Goal: Task Accomplishment & Management: Use online tool/utility

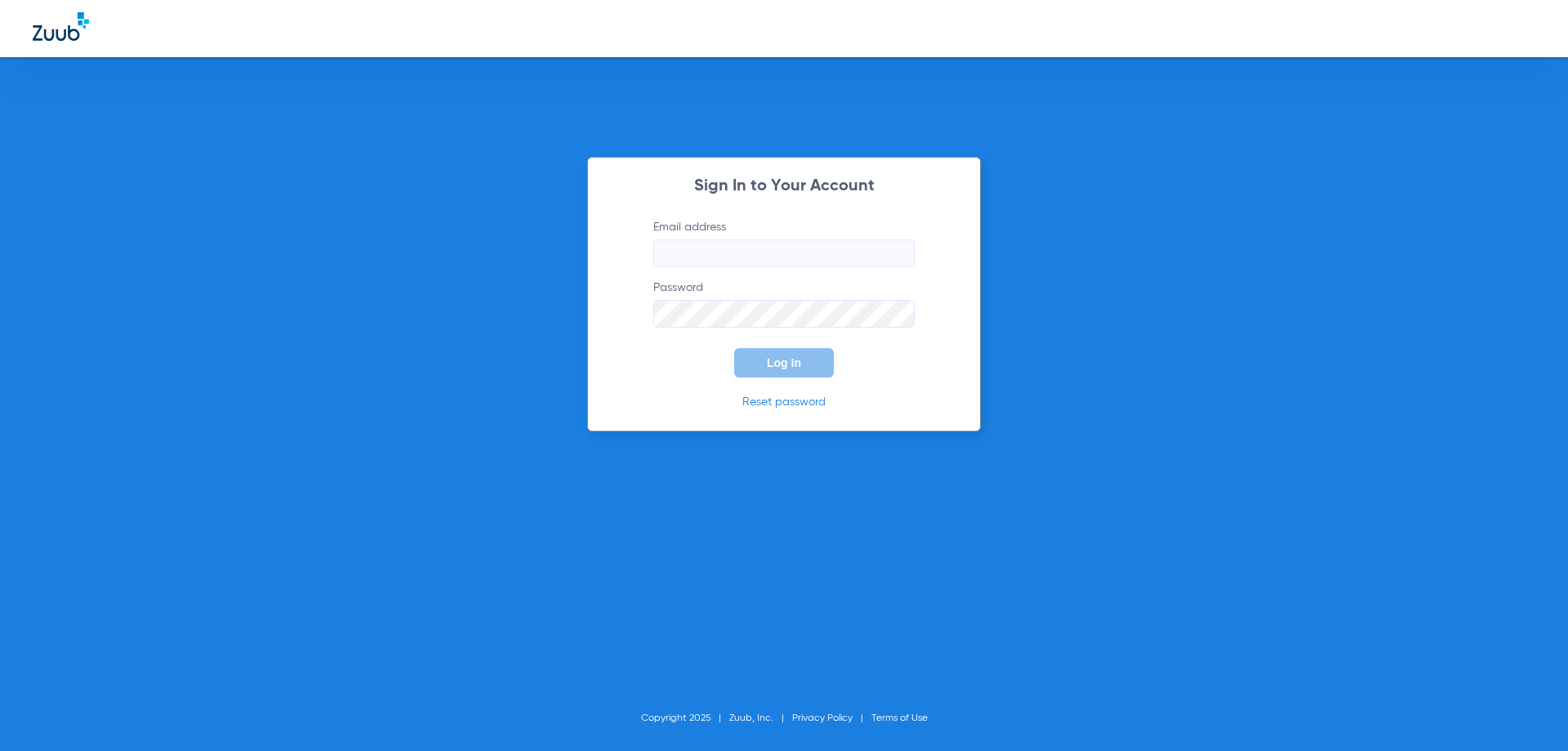
click at [688, 247] on input "Email address" at bounding box center [784, 253] width 262 height 28
type input "d"
type input "[EMAIL_ADDRESS][DOMAIN_NAME]"
click at [735, 348] on button "Log In" at bounding box center [784, 363] width 100 height 30
click at [625, 316] on div "Sign In to Your Account Email address [EMAIL_ADDRESS][DOMAIN_NAME] Password Log…" at bounding box center [784, 295] width 393 height 275
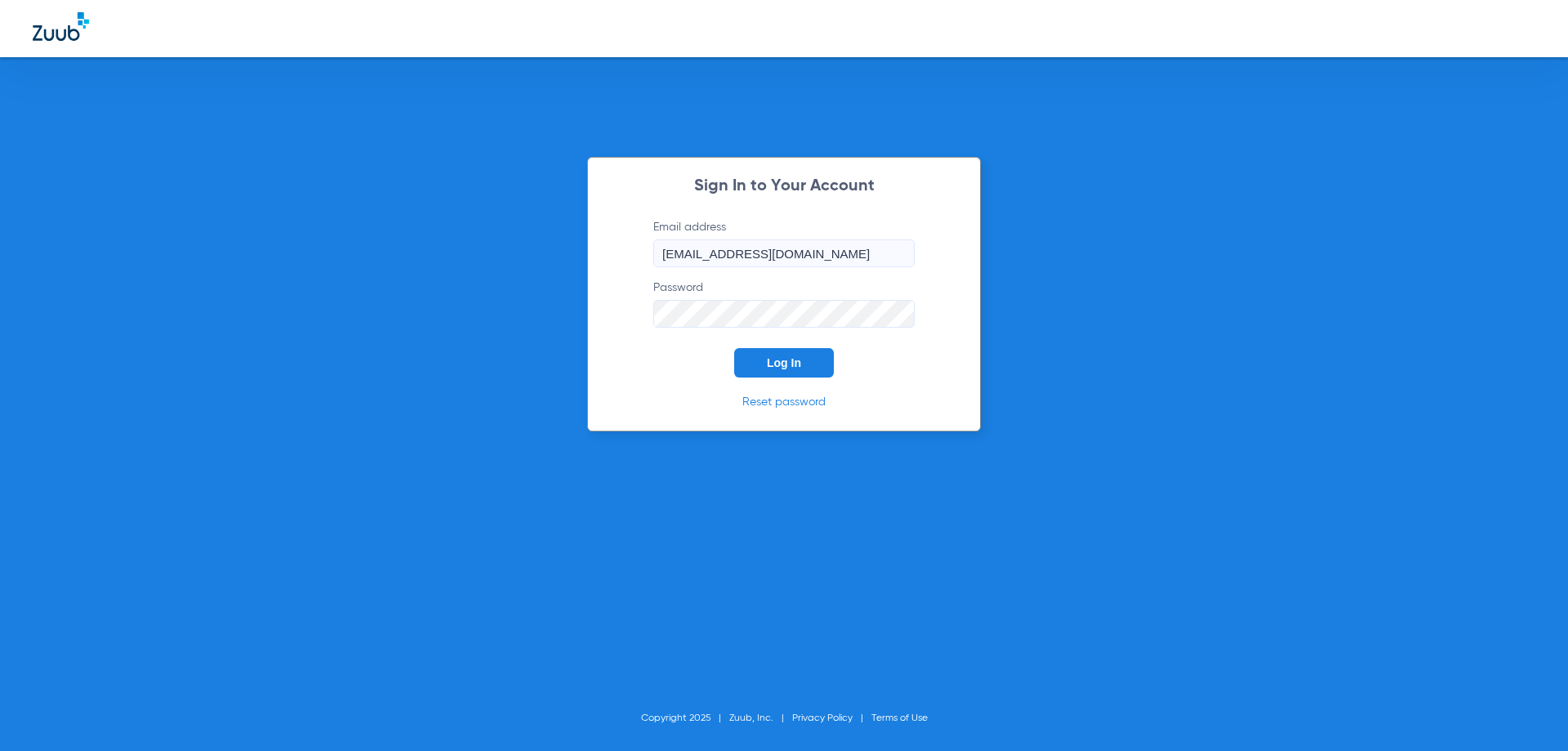
click at [735, 348] on button "Log In" at bounding box center [784, 363] width 100 height 30
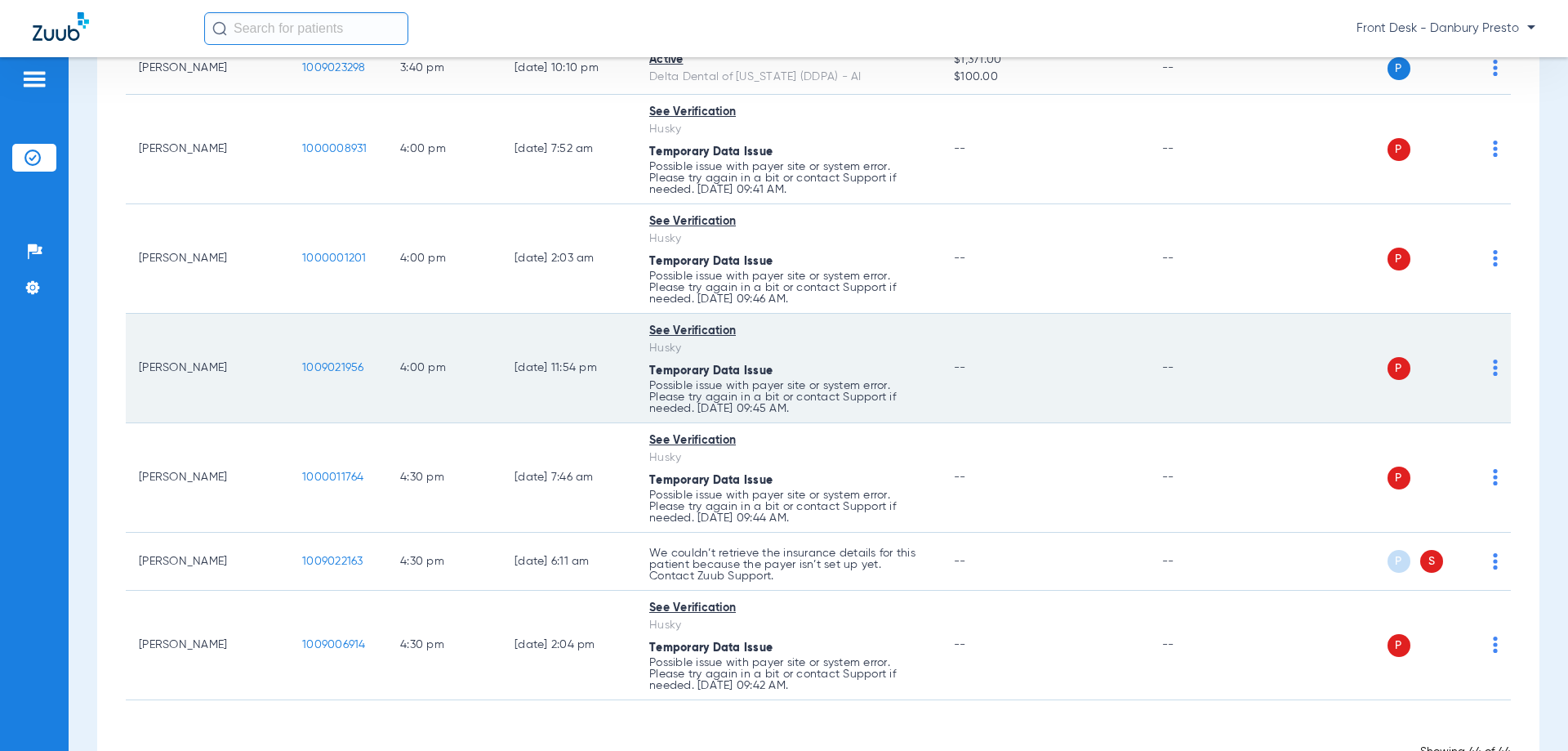
scroll to position [3887, 0]
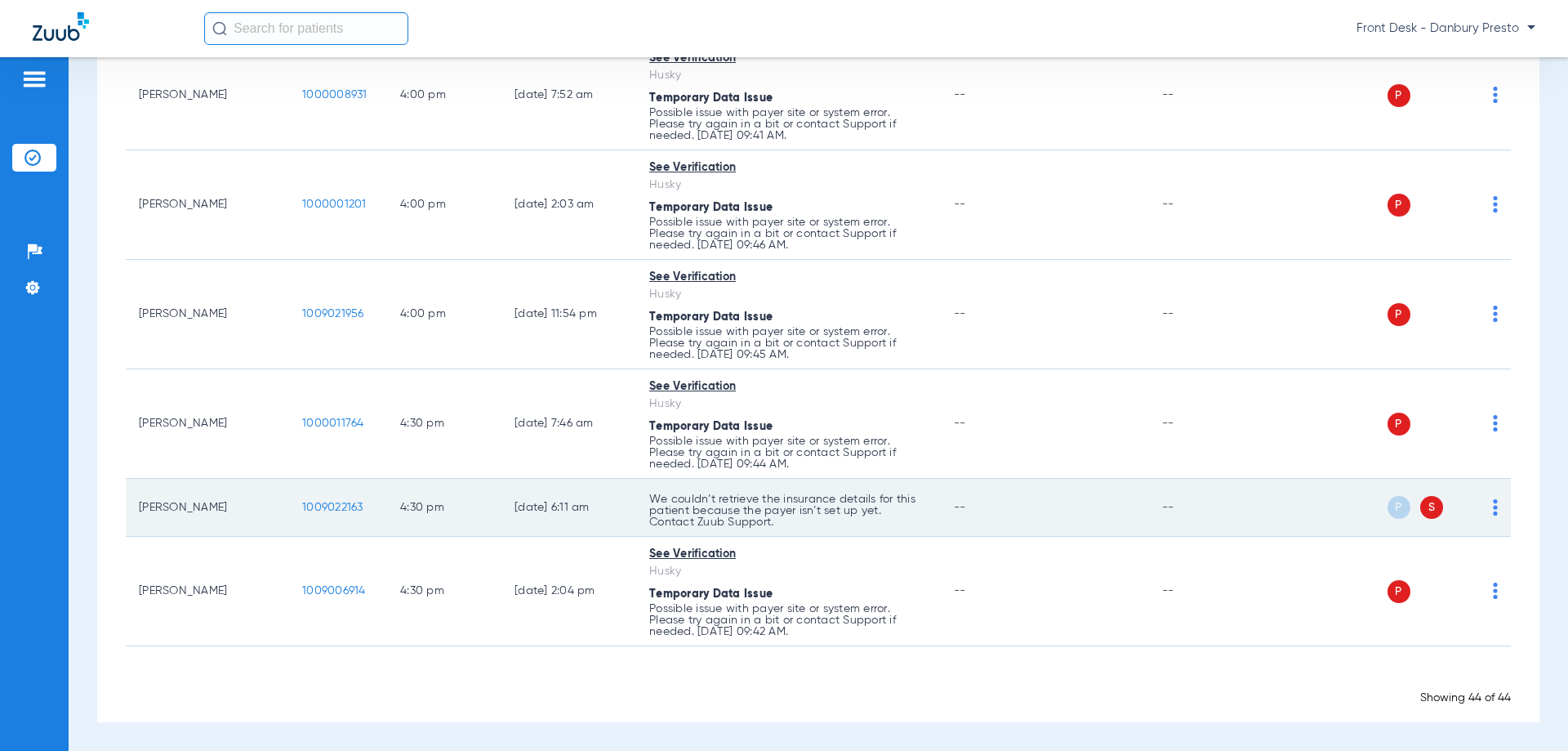
drag, startPoint x: 769, startPoint y: 525, endPoint x: 655, endPoint y: 500, distance: 116.7
copy p "We couldn’t retrieve the insurance details for this patient because the payer i…"
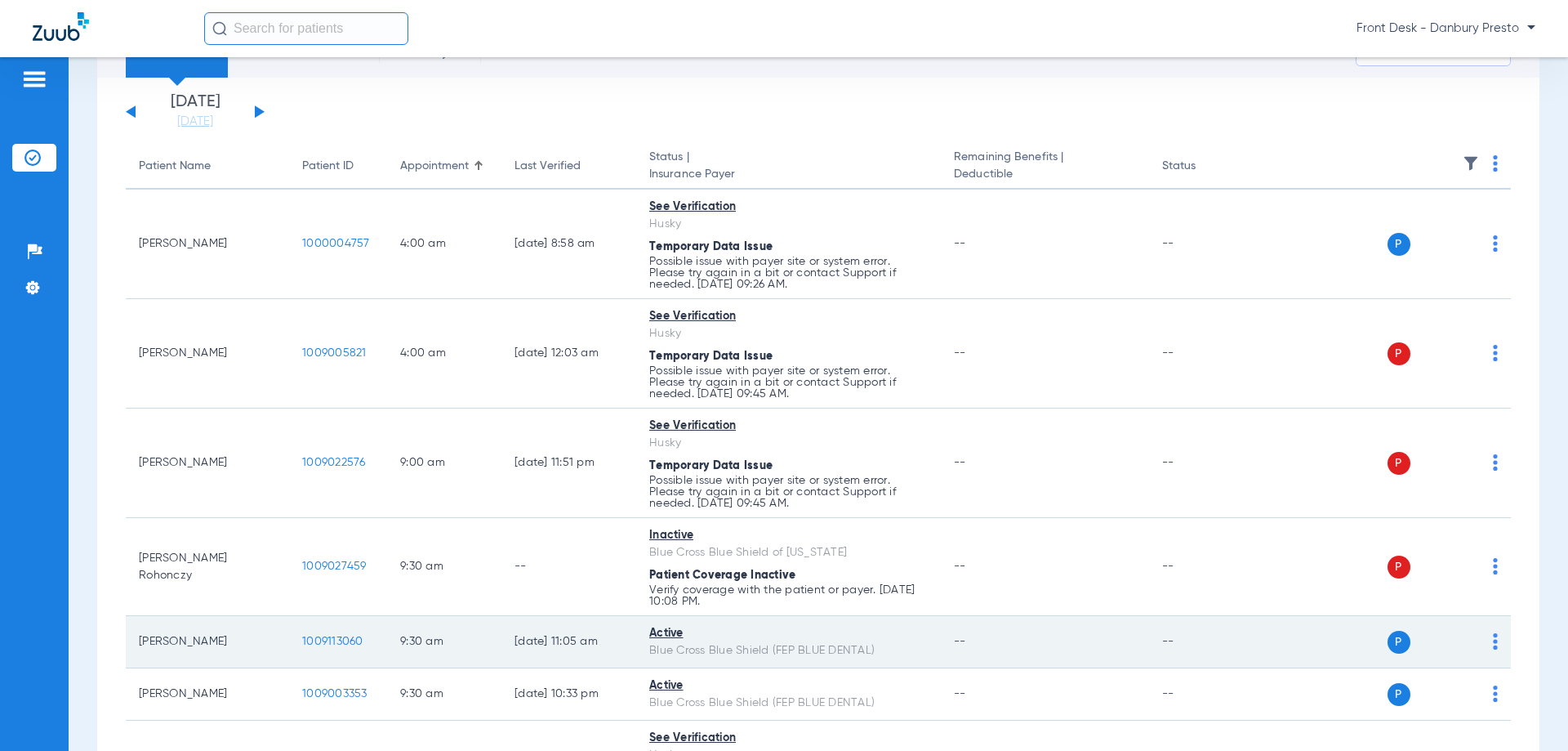
scroll to position [0, 0]
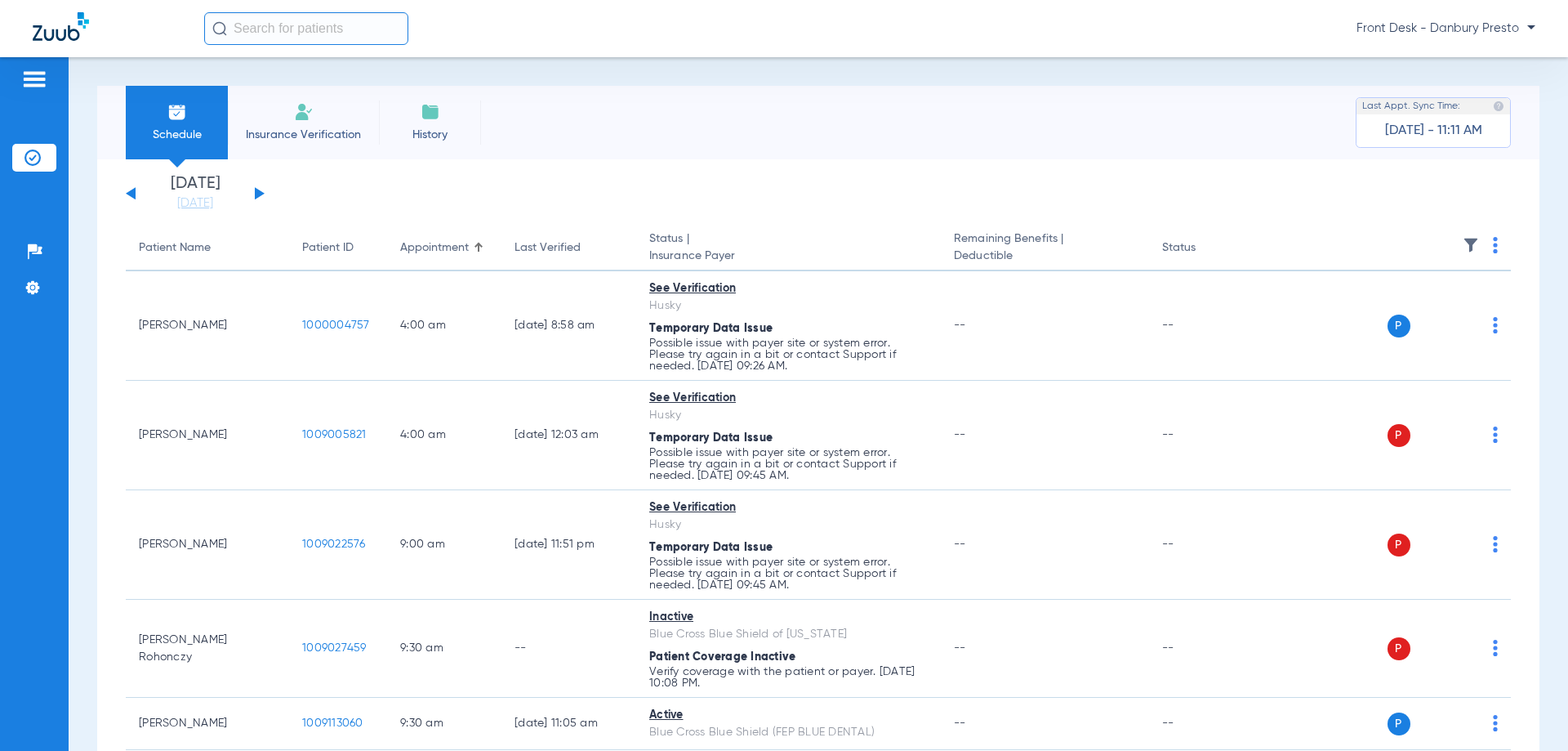
click at [261, 193] on button at bounding box center [260, 193] width 10 height 12
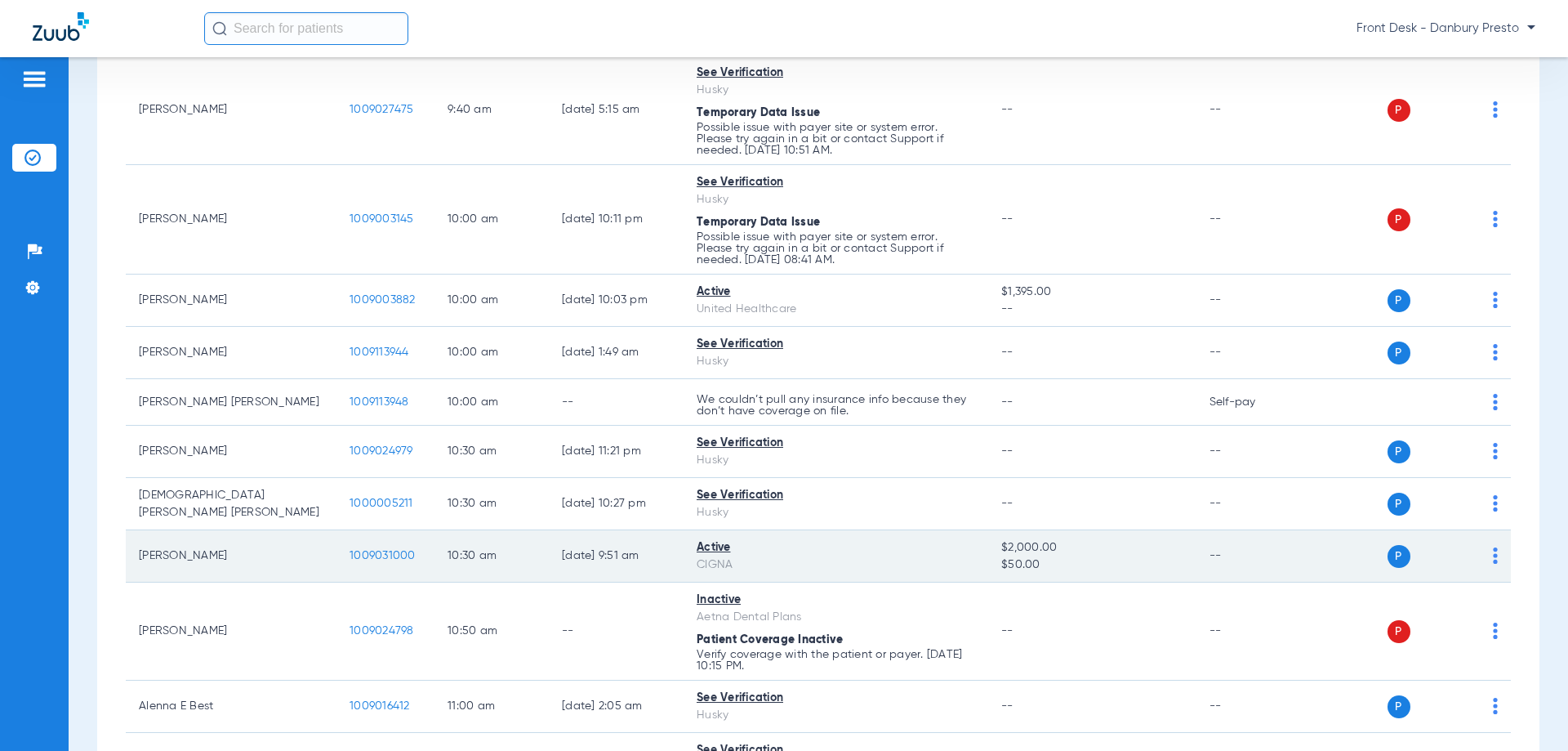
scroll to position [1389, 0]
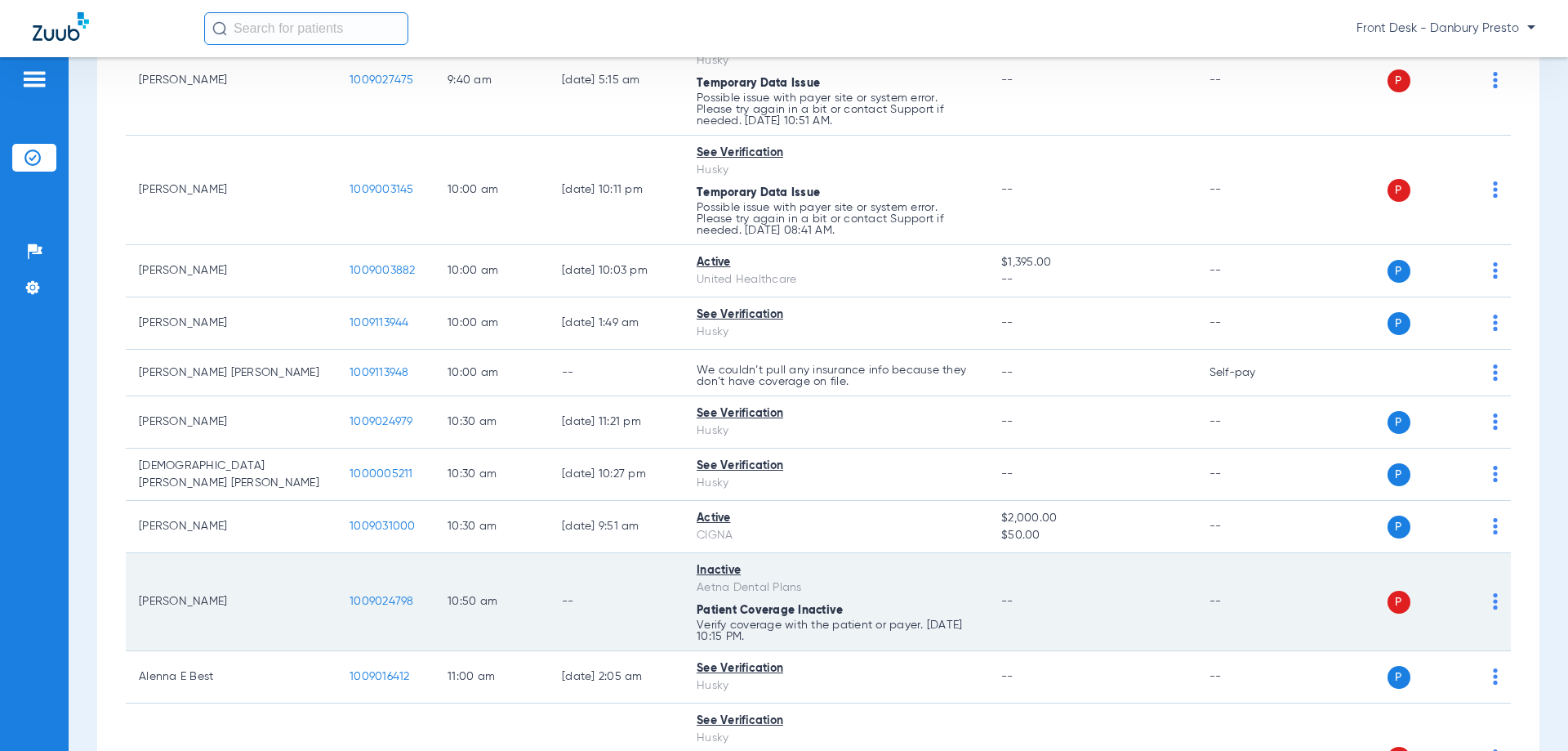
click at [1389, 601] on span "P" at bounding box center [1399, 602] width 23 height 23
click at [1486, 604] on td "P S" at bounding box center [1410, 602] width 205 height 98
click at [1493, 597] on img at bounding box center [1495, 602] width 5 height 16
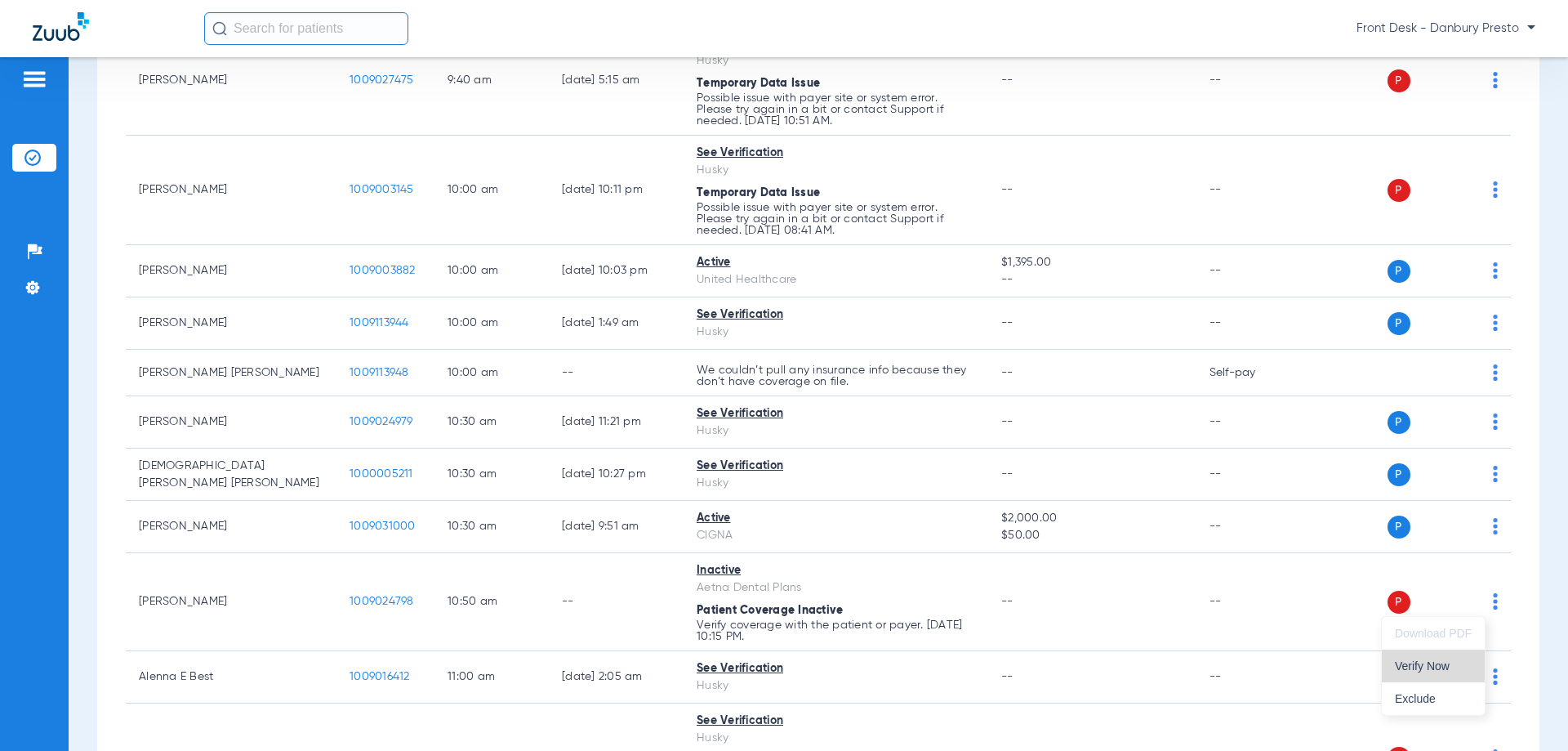
click at [1428, 668] on span "Verify Now" at bounding box center [1433, 665] width 77 height 11
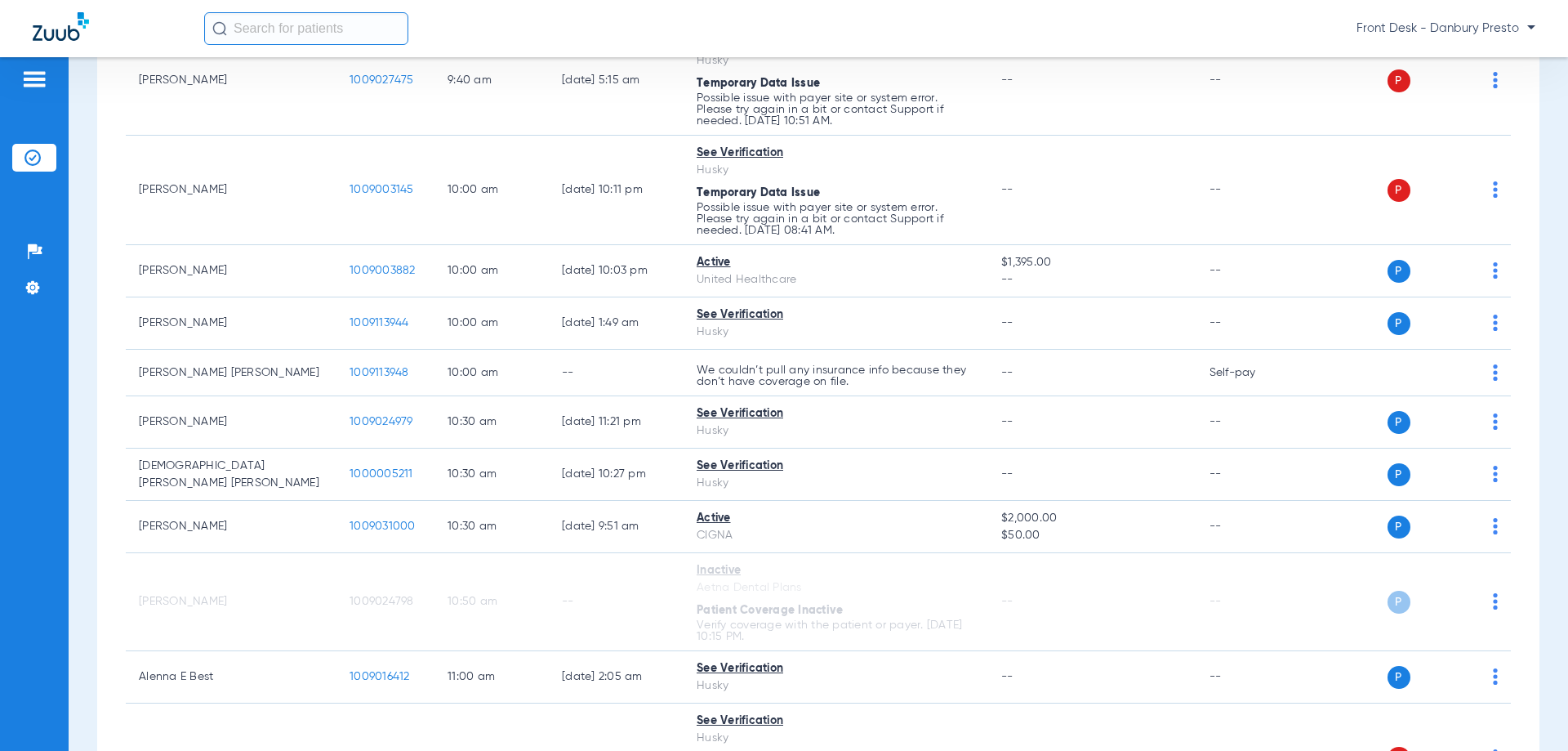
click at [8, 547] on div "Patients Insurance Verification Setup Help Center Settings" at bounding box center [34, 432] width 69 height 751
